Goal: Task Accomplishment & Management: Use online tool/utility

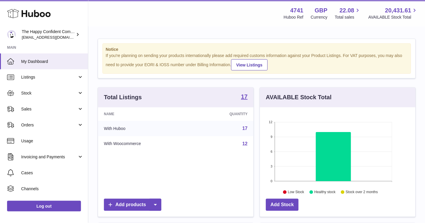
scroll to position [294626, 294563]
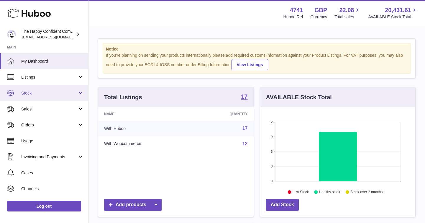
click at [30, 95] on span "Stock" at bounding box center [49, 93] width 56 height 6
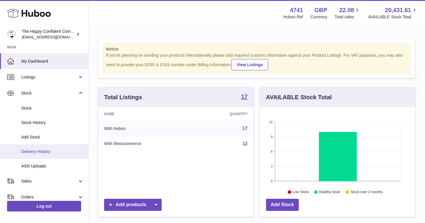
click at [39, 149] on span "Delivery History" at bounding box center [52, 152] width 62 height 6
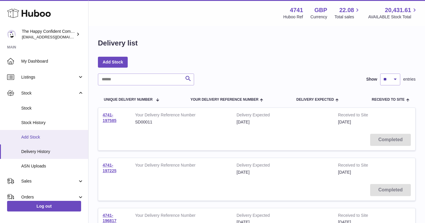
click at [35, 137] on span "Add Stock" at bounding box center [52, 137] width 62 height 6
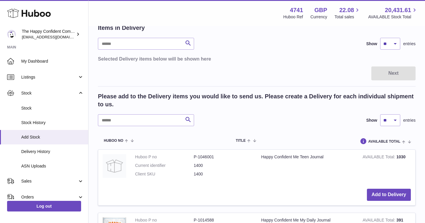
scroll to position [47, 0]
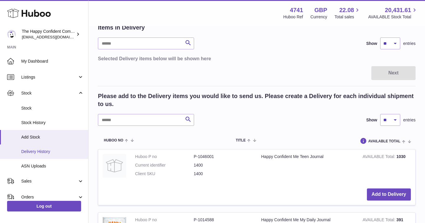
click at [44, 149] on span "Delivery History" at bounding box center [52, 152] width 62 height 6
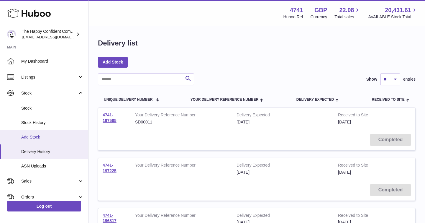
click at [31, 135] on span "Add Stock" at bounding box center [52, 137] width 62 height 6
